Goal: Task Accomplishment & Management: Use online tool/utility

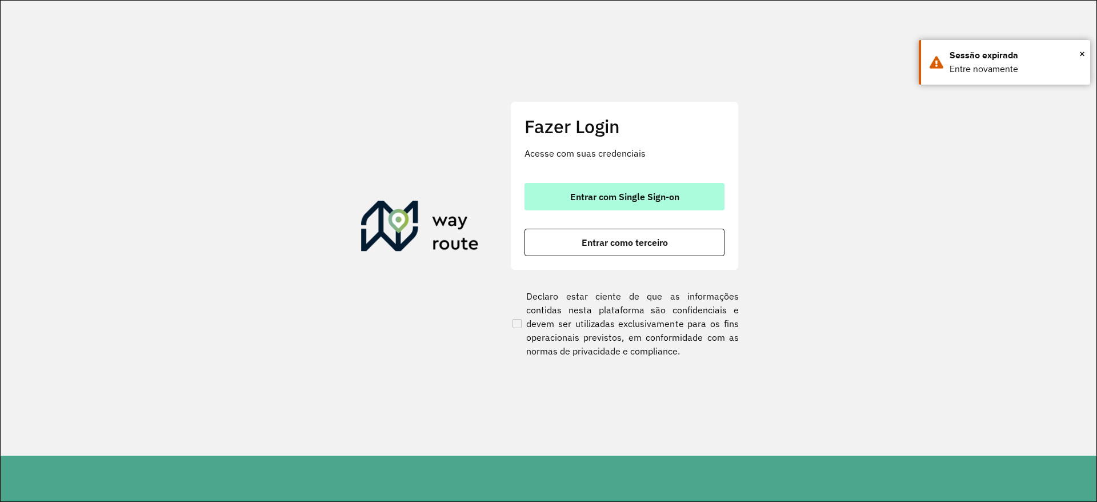
click at [606, 201] on span "Entrar com Single Sign-on" at bounding box center [624, 196] width 109 height 9
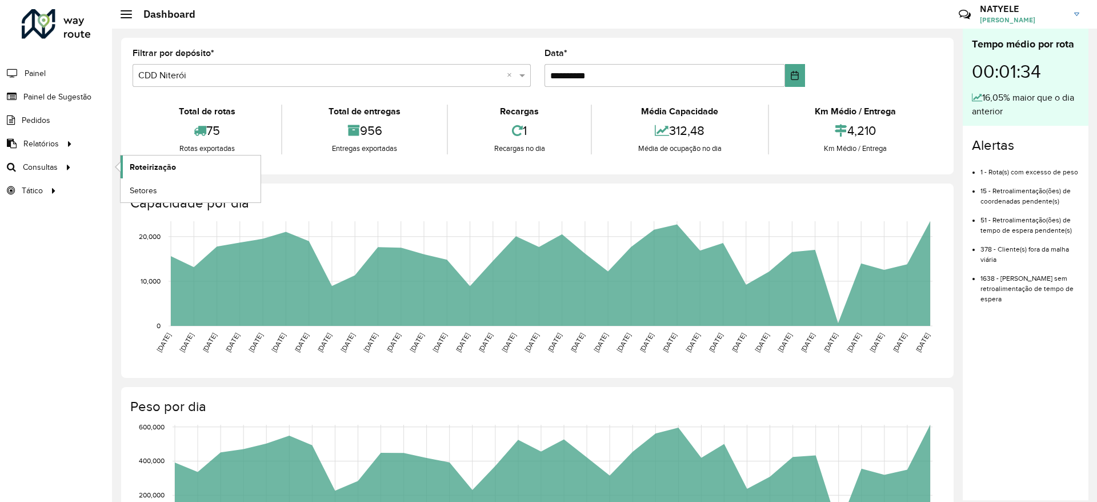
click at [157, 168] on span "Roteirização" at bounding box center [153, 167] width 46 height 12
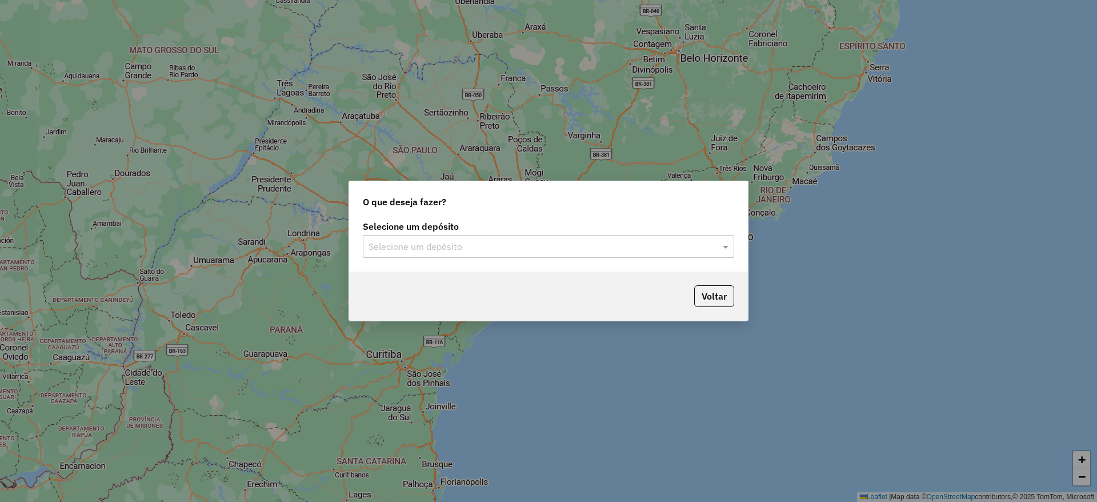
click at [549, 253] on div "Selecione um depósito" at bounding box center [549, 246] width 372 height 23
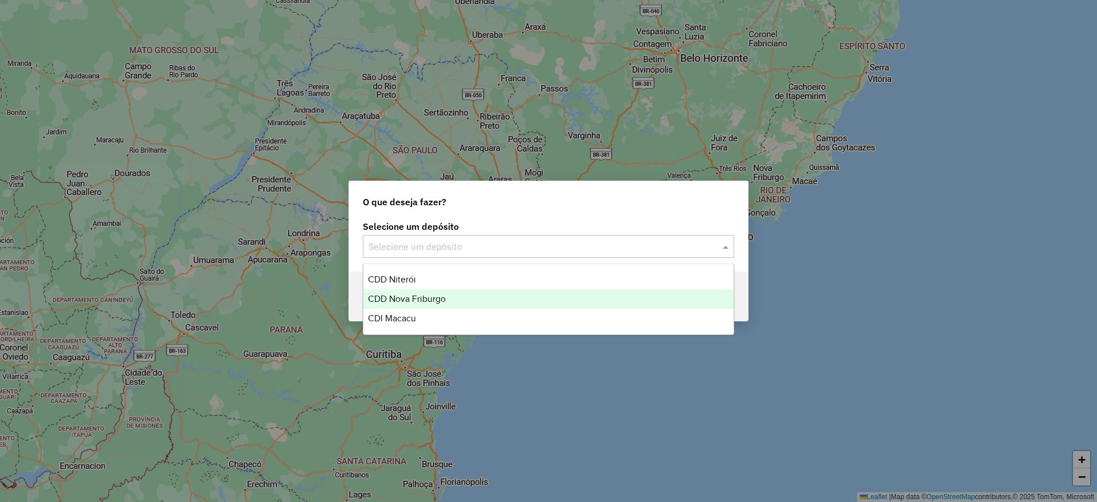
click at [509, 293] on div "CDD Nova Friburgo" at bounding box center [549, 298] width 370 height 19
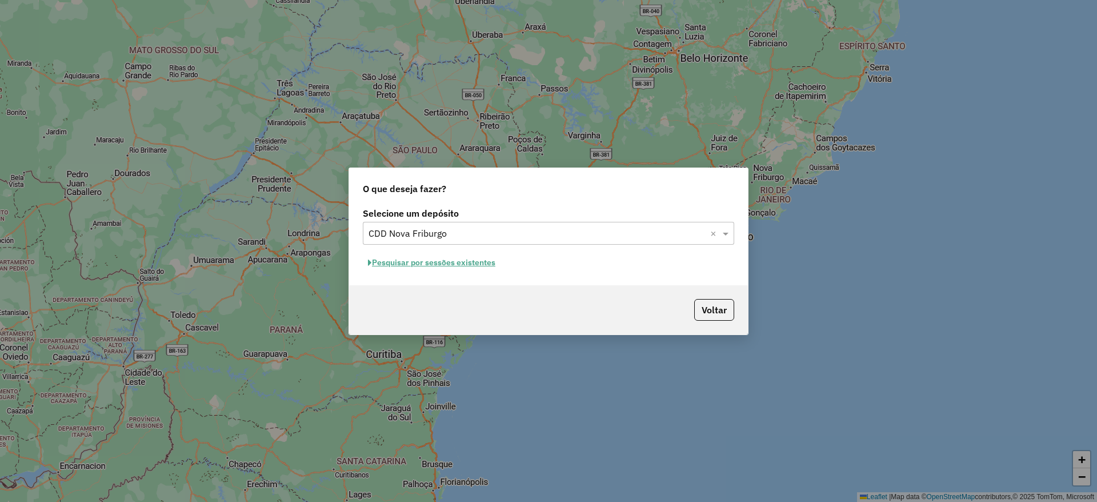
click at [469, 266] on button "Pesquisar por sessões existentes" at bounding box center [432, 263] width 138 height 18
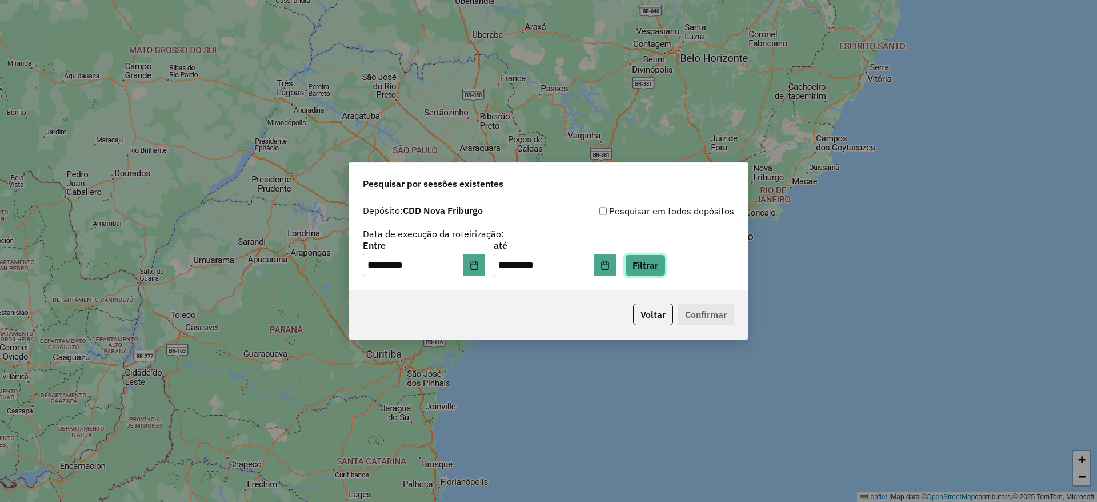
click at [661, 261] on button "Filtrar" at bounding box center [645, 265] width 41 height 22
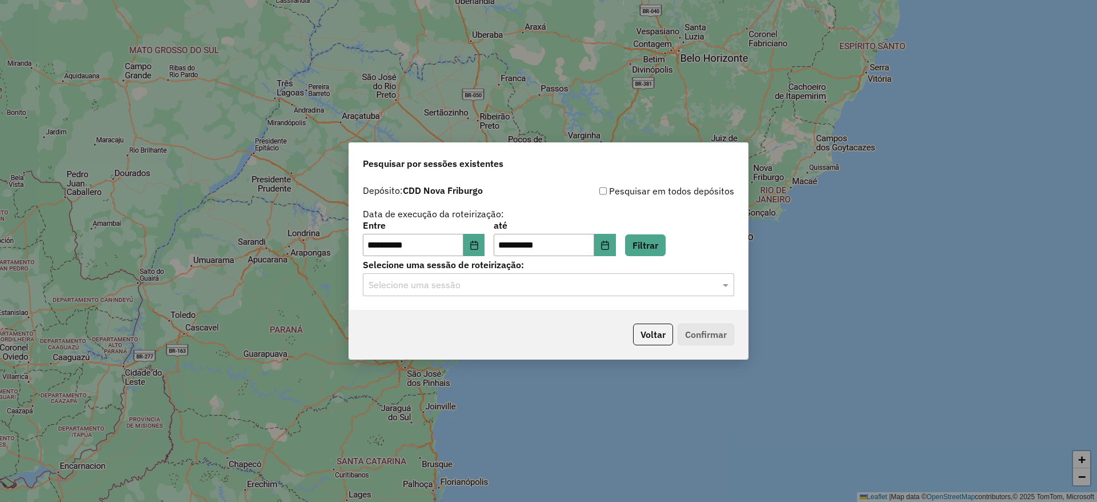
click at [525, 290] on input "text" at bounding box center [537, 285] width 337 height 14
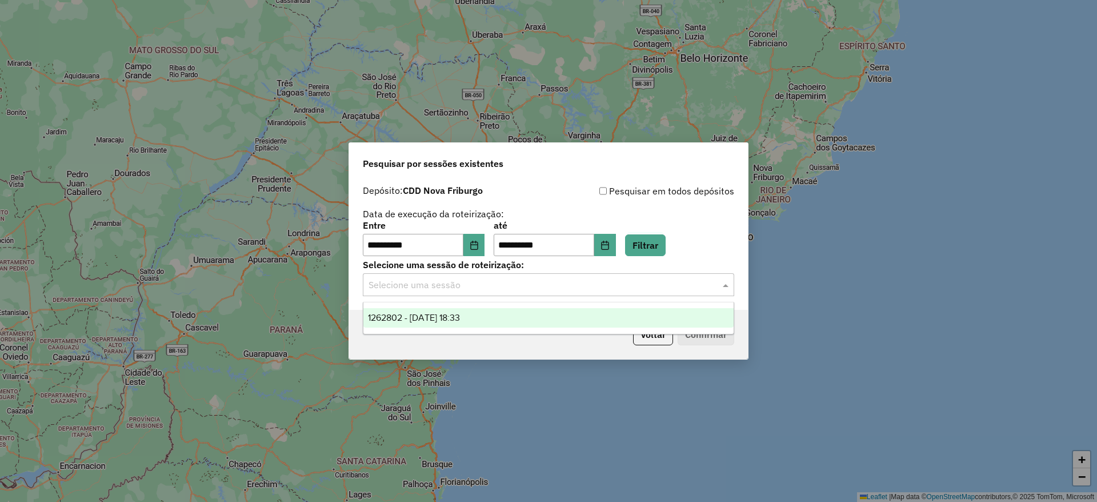
click at [518, 315] on div "1262802 - 10/09/2025 18:33" at bounding box center [549, 317] width 370 height 19
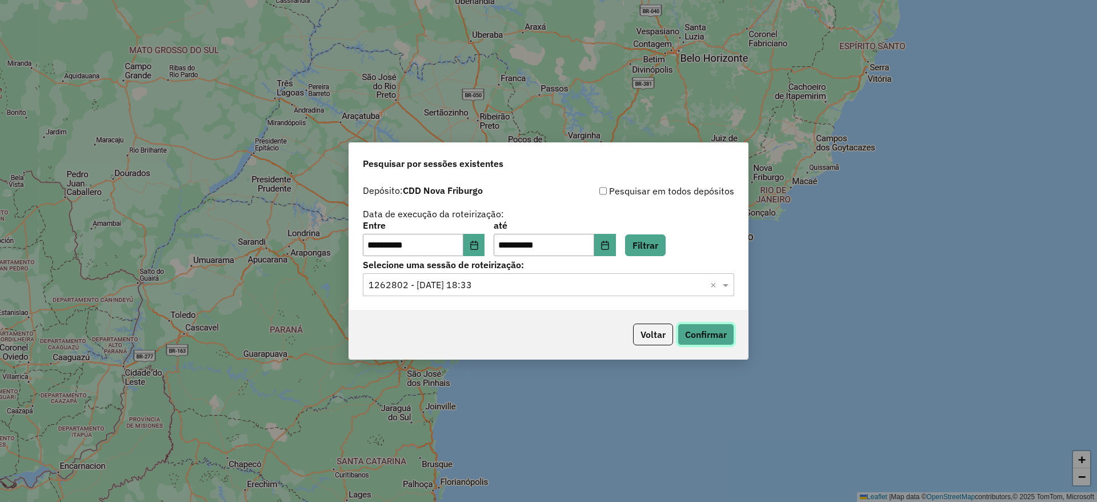
click at [681, 342] on button "Confirmar" at bounding box center [706, 335] width 57 height 22
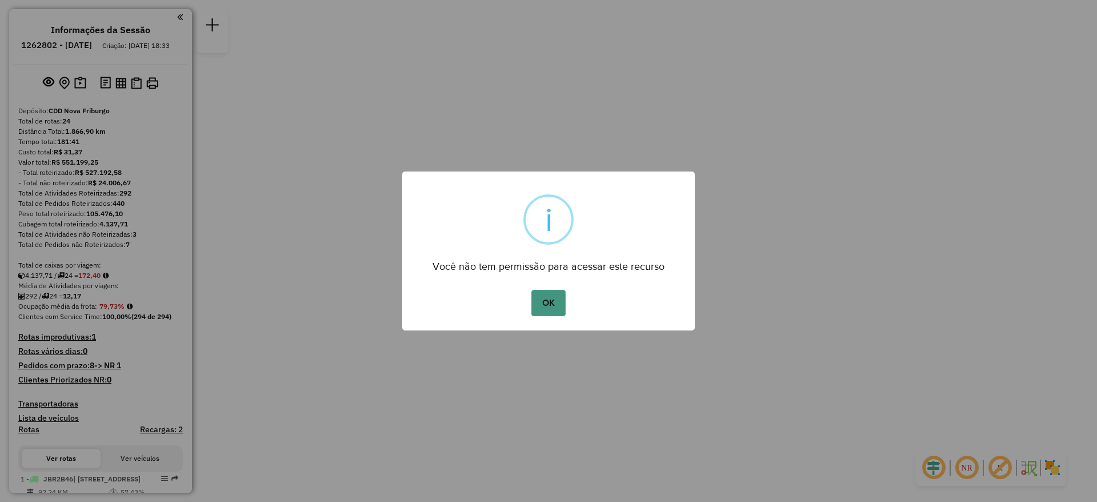
click at [541, 297] on button "OK" at bounding box center [549, 303] width 34 height 26
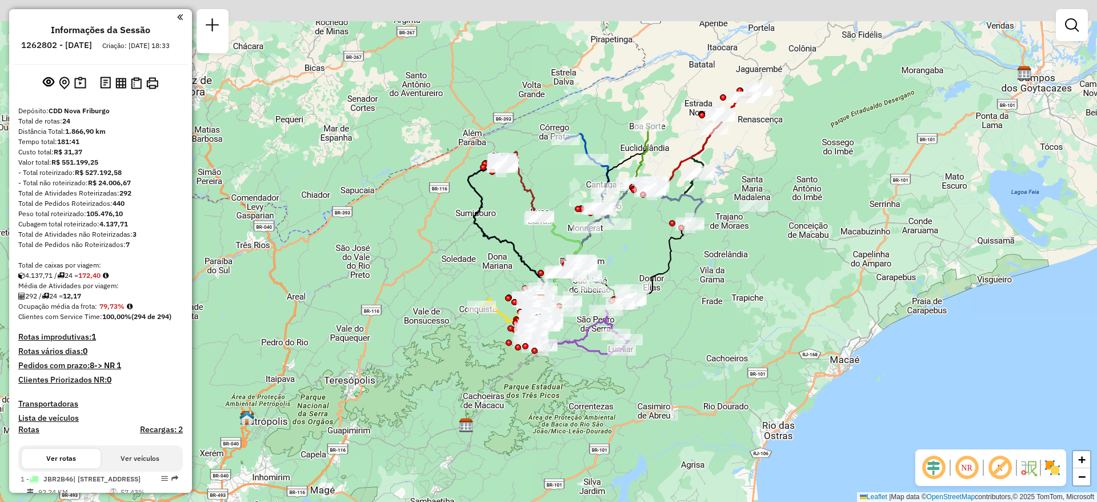
drag, startPoint x: 667, startPoint y: 192, endPoint x: 658, endPoint y: 247, distance: 55.6
click at [658, 247] on div "Janela de atendimento Grade de atendimento Capacidade Transportadoras Veículos …" at bounding box center [548, 251] width 1097 height 502
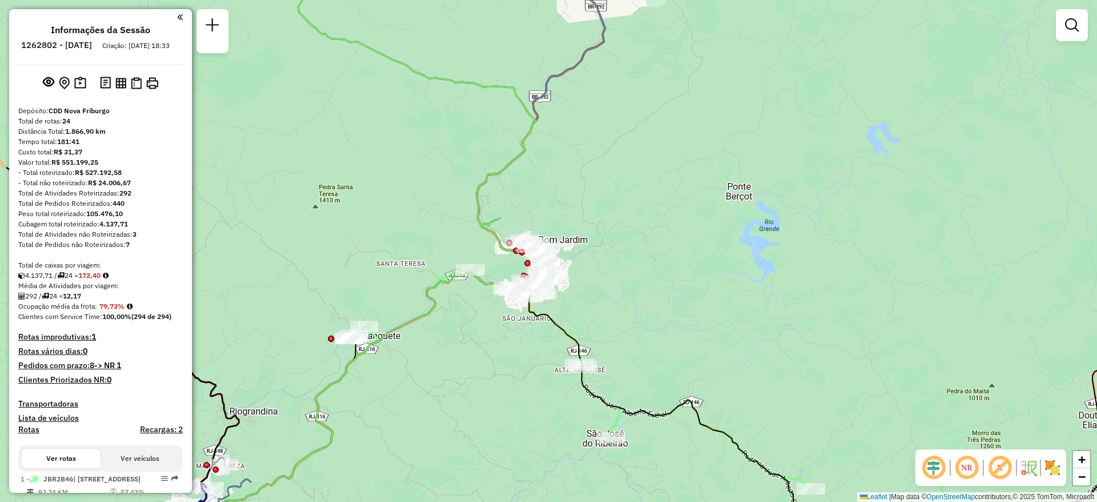
drag, startPoint x: 553, startPoint y: 265, endPoint x: 742, endPoint y: 220, distance: 195.1
click at [742, 220] on div "Janela de atendimento Grade de atendimento Capacidade Transportadoras Veículos …" at bounding box center [548, 251] width 1097 height 502
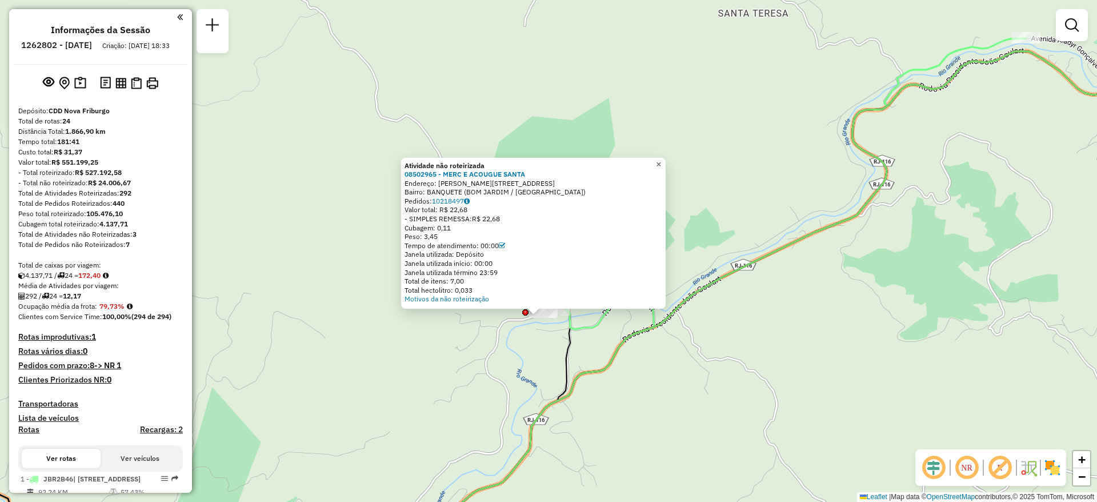
click at [661, 159] on span "×" at bounding box center [658, 164] width 5 height 10
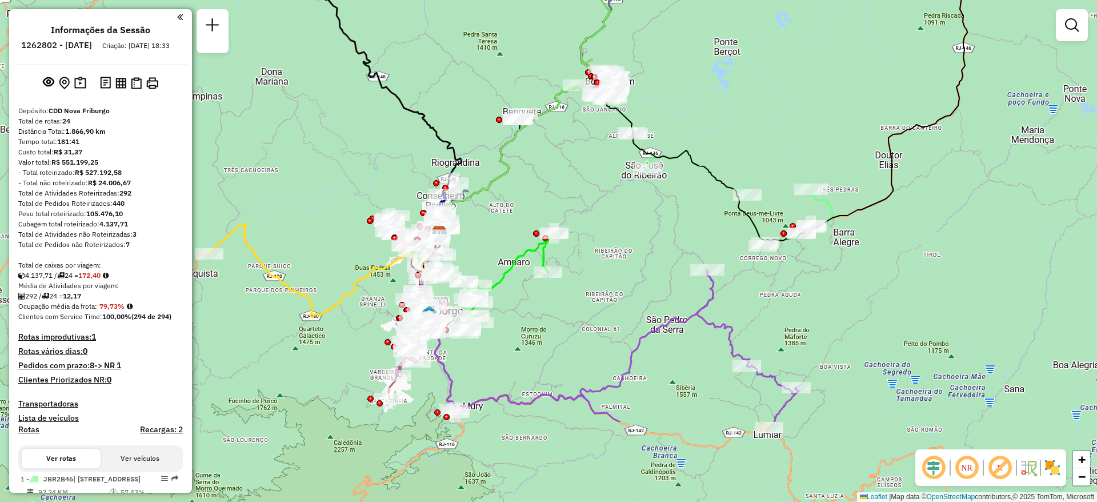
drag, startPoint x: 774, startPoint y: 334, endPoint x: 638, endPoint y: 203, distance: 188.0
click at [638, 203] on div "Janela de atendimento Grade de atendimento Capacidade Transportadoras Veículos …" at bounding box center [548, 251] width 1097 height 502
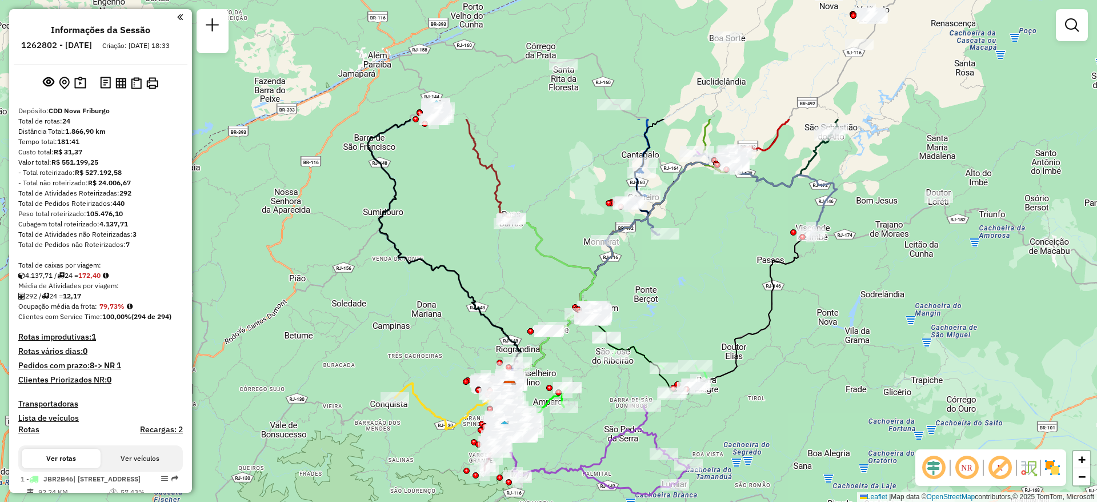
drag, startPoint x: 719, startPoint y: 137, endPoint x: 690, endPoint y: 306, distance: 171.6
click at [690, 306] on div "Janela de atendimento Grade de atendimento Capacidade Transportadoras Veículos …" at bounding box center [548, 251] width 1097 height 502
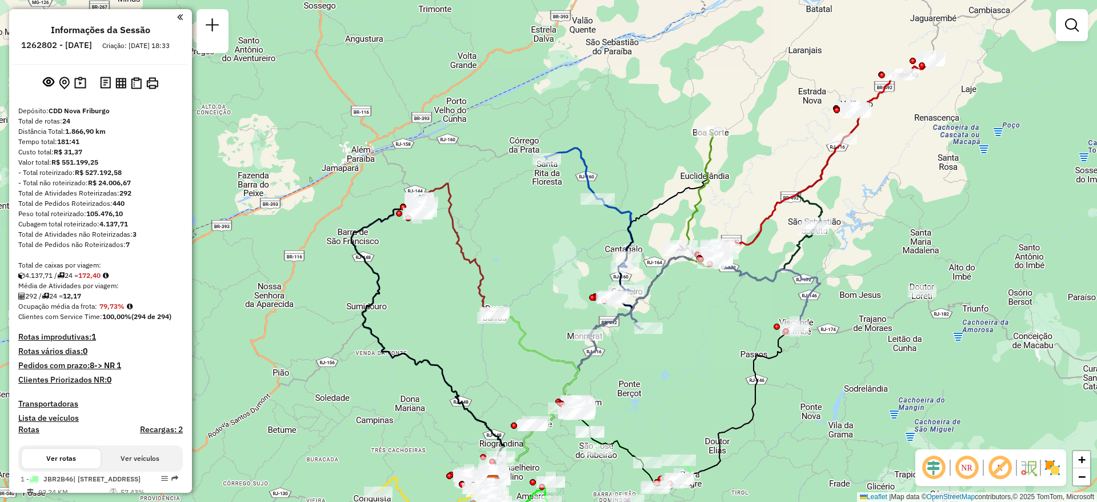
drag, startPoint x: 713, startPoint y: 223, endPoint x: 696, endPoint y: 318, distance: 95.8
click at [696, 318] on div "Janela de atendimento Grade de atendimento Capacidade Transportadoras Veículos …" at bounding box center [548, 251] width 1097 height 502
click at [972, 466] on em at bounding box center [966, 467] width 27 height 27
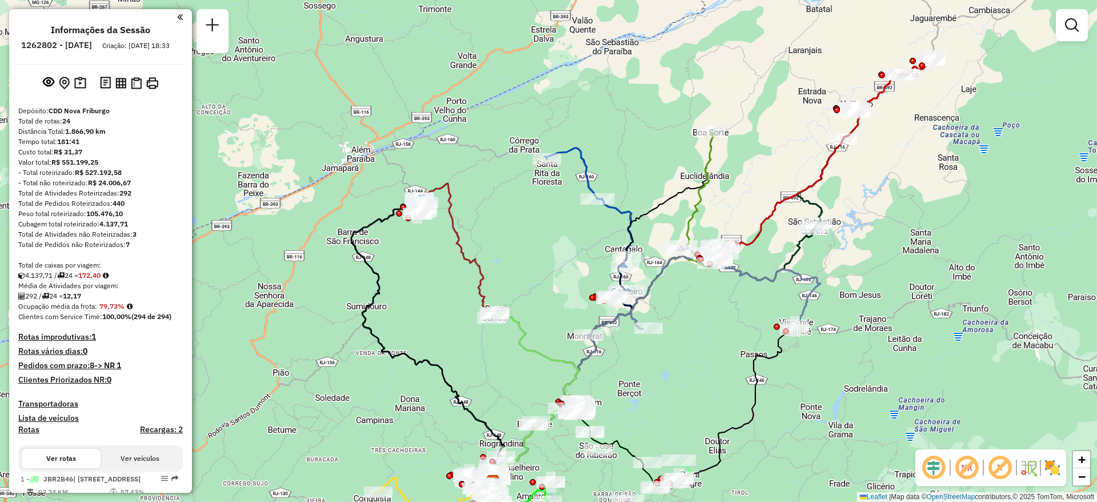
click at [972, 466] on em at bounding box center [966, 467] width 27 height 27
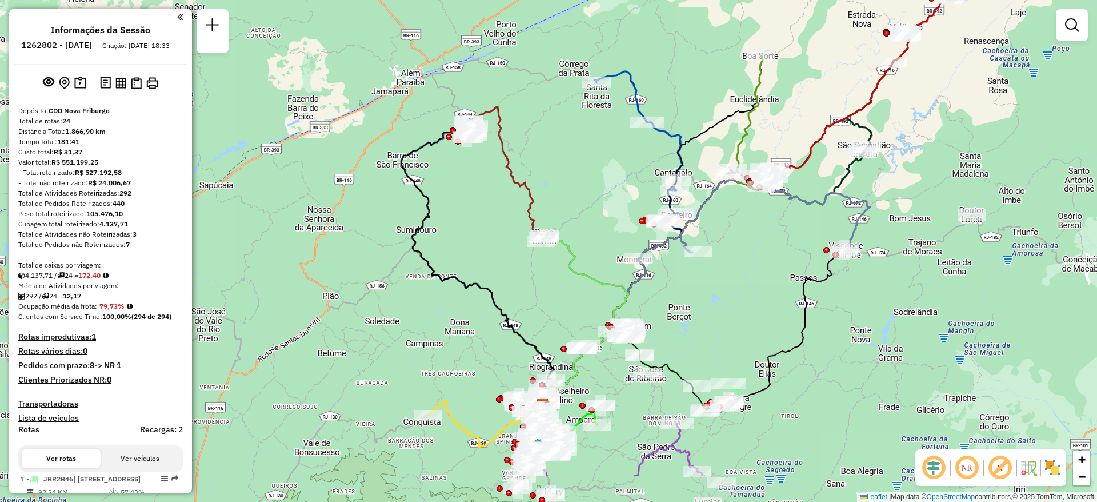
drag, startPoint x: 646, startPoint y: 386, endPoint x: 707, endPoint y: 286, distance: 117.4
click at [709, 288] on div "Janela de atendimento Grade de atendimento Capacidade Transportadoras Veículos …" at bounding box center [548, 251] width 1097 height 502
